Goal: Information Seeking & Learning: Understand process/instructions

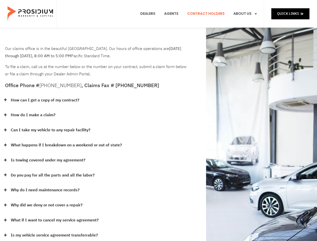
click at [158, 120] on div "How do I make a claim?" at bounding box center [96, 115] width 182 height 15
click at [96, 100] on div "How can I get a copy of my contract?" at bounding box center [96, 100] width 182 height 15
click at [45, 100] on link "How can I get a copy of my contract?" at bounding box center [45, 100] width 69 height 7
click at [96, 115] on div "How do I make a claim?" at bounding box center [96, 115] width 182 height 15
click at [33, 115] on link "How do I make a claim?" at bounding box center [33, 114] width 45 height 7
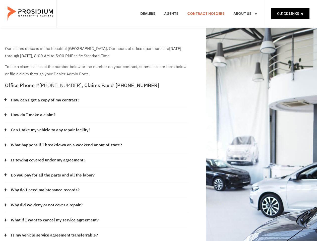
click at [96, 130] on div "Can I take my vehicle to any repair facility?" at bounding box center [96, 130] width 182 height 15
click at [51, 130] on link "Can I take my vehicle to any repair facility?" at bounding box center [51, 130] width 80 height 7
click at [96, 145] on link "What happens if I breakdown on a weekend or out of state?" at bounding box center [66, 145] width 111 height 7
click at [66, 145] on link "What happens if I breakdown on a weekend or out of state?" at bounding box center [66, 145] width 111 height 7
click at [96, 160] on div "Is towing covered under my agreement?" at bounding box center [96, 160] width 182 height 15
